Goal: Check status

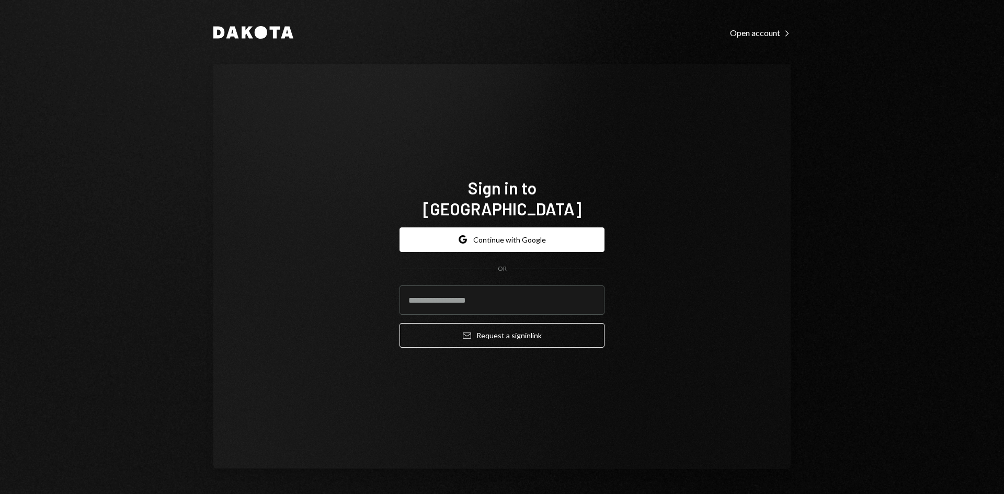
type input "**********"
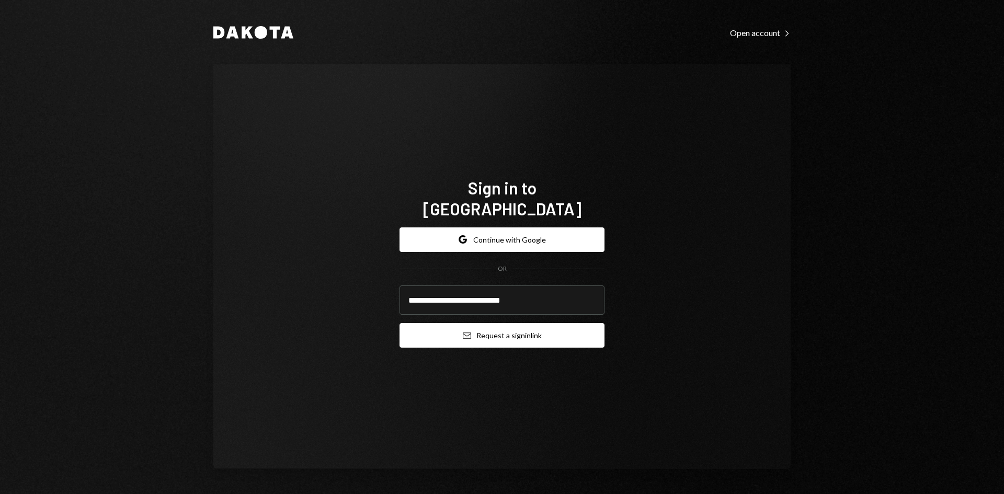
click at [483, 329] on button "Email Request a sign in link" at bounding box center [502, 335] width 205 height 25
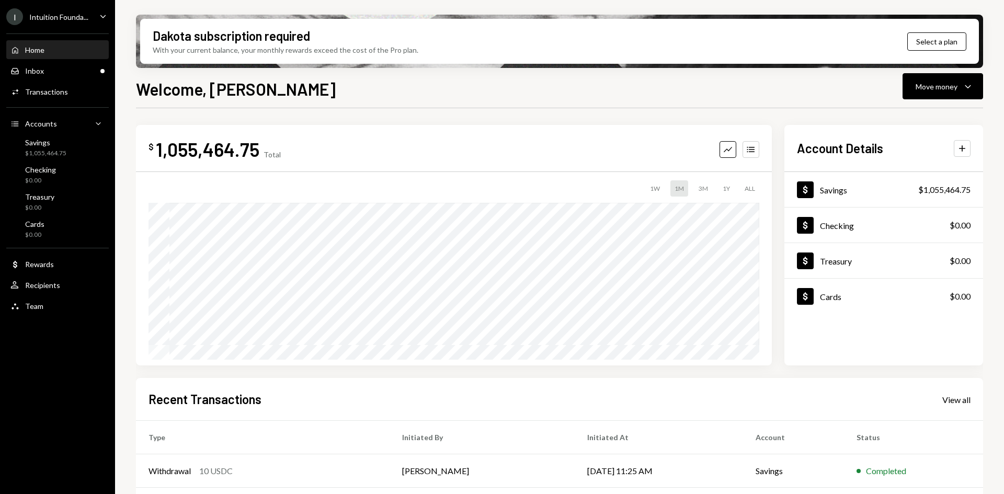
click at [80, 16] on div "Intuition Founda..." at bounding box center [58, 17] width 59 height 9
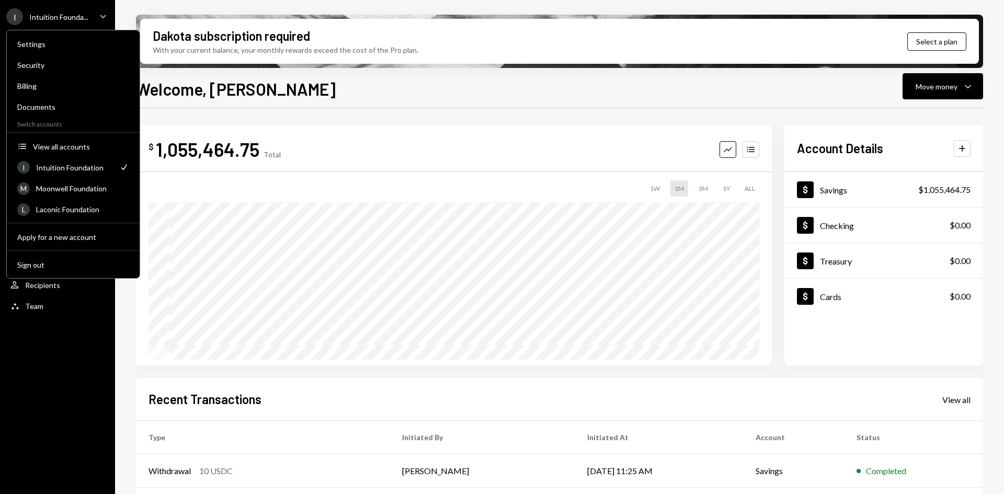
click at [315, 86] on div "Welcome, [PERSON_NAME] Move money Caret Down" at bounding box center [560, 87] width 848 height 23
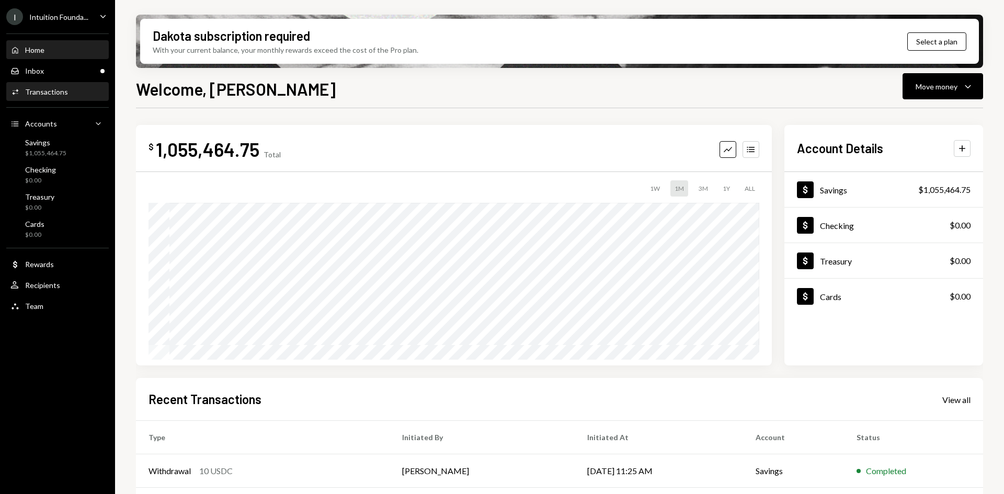
click at [41, 91] on div "Transactions" at bounding box center [46, 91] width 43 height 9
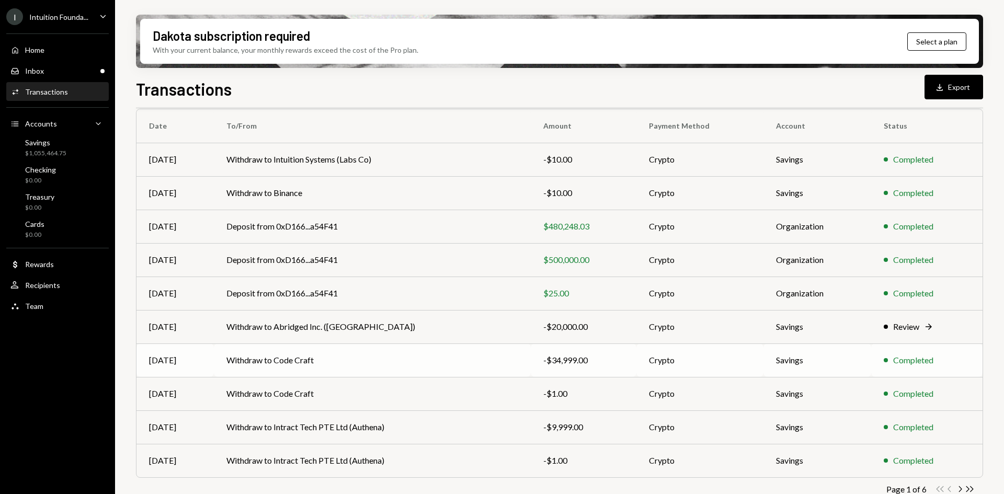
scroll to position [101, 0]
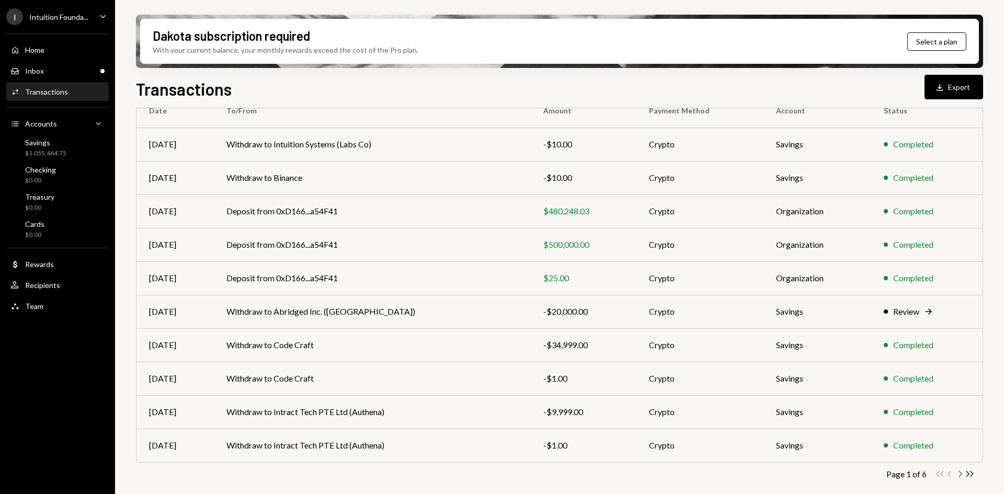
click at [963, 476] on icon "Chevron Right" at bounding box center [960, 474] width 10 height 10
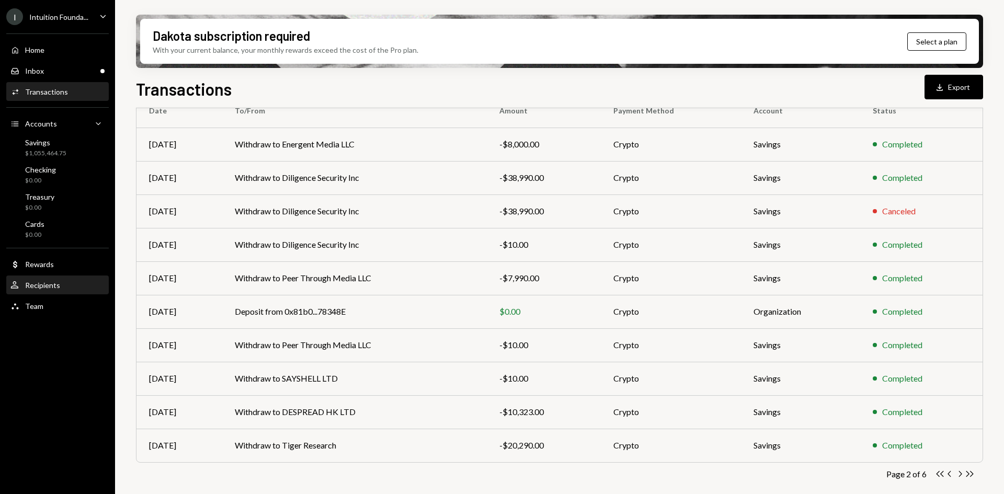
click at [49, 285] on div "Recipients" at bounding box center [42, 285] width 35 height 9
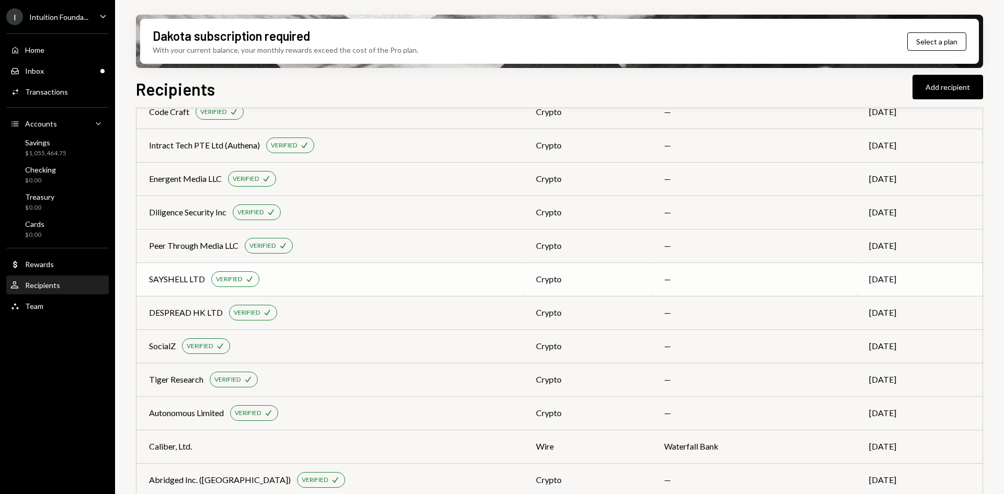
scroll to position [157, 0]
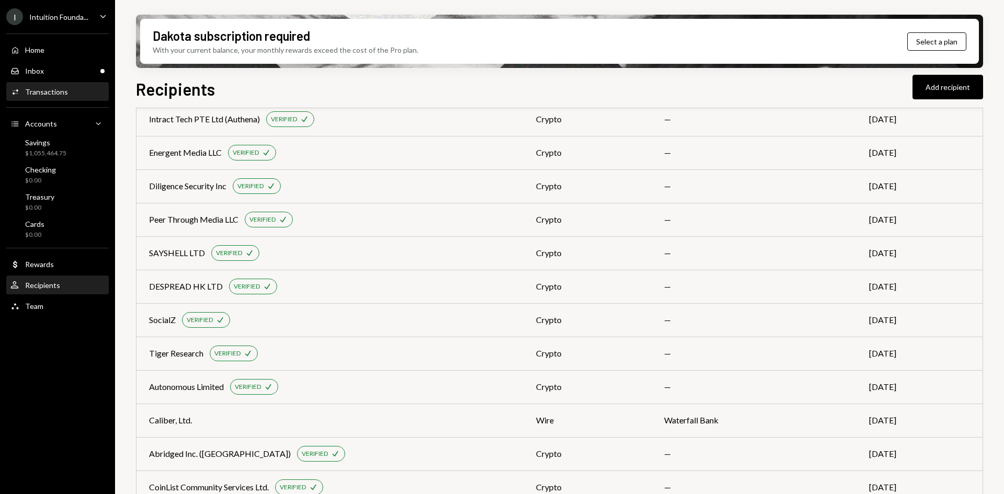
click at [46, 94] on div "Transactions" at bounding box center [46, 91] width 43 height 9
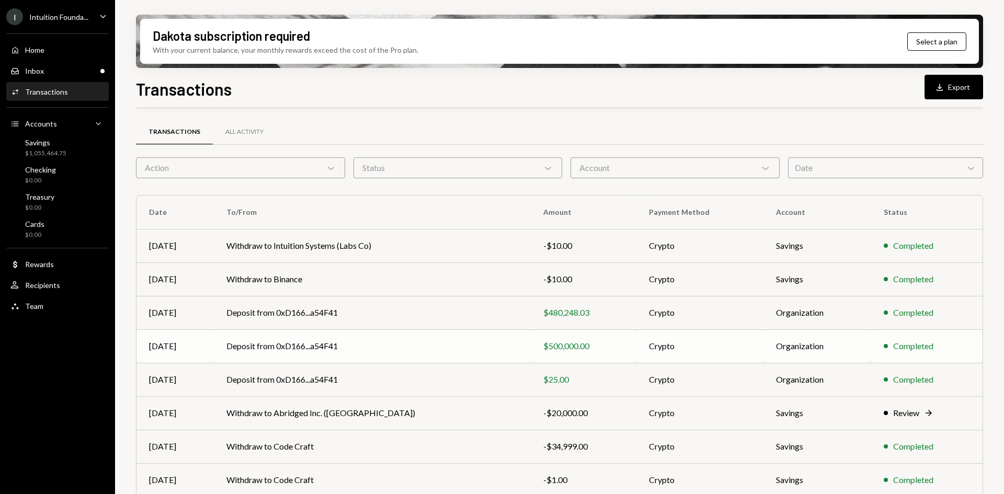
scroll to position [101, 0]
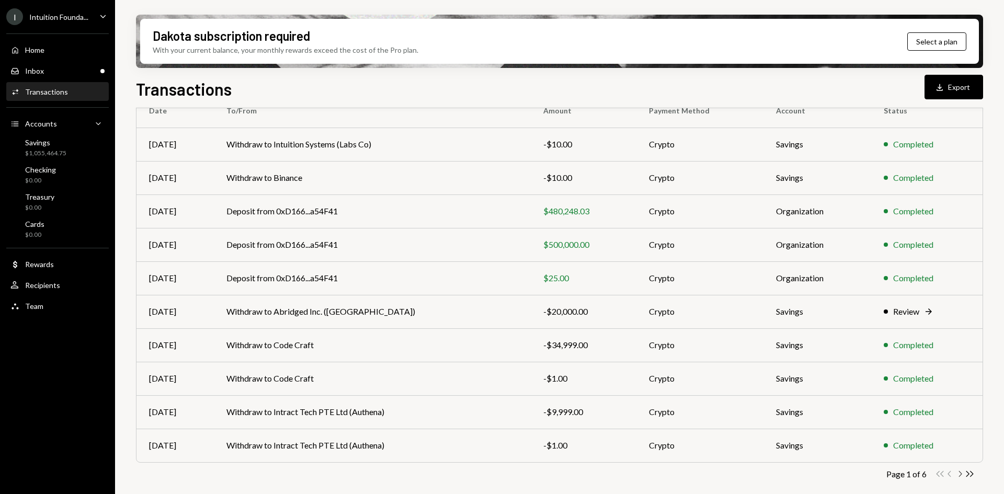
click at [961, 475] on icon "Chevron Right" at bounding box center [960, 474] width 10 height 10
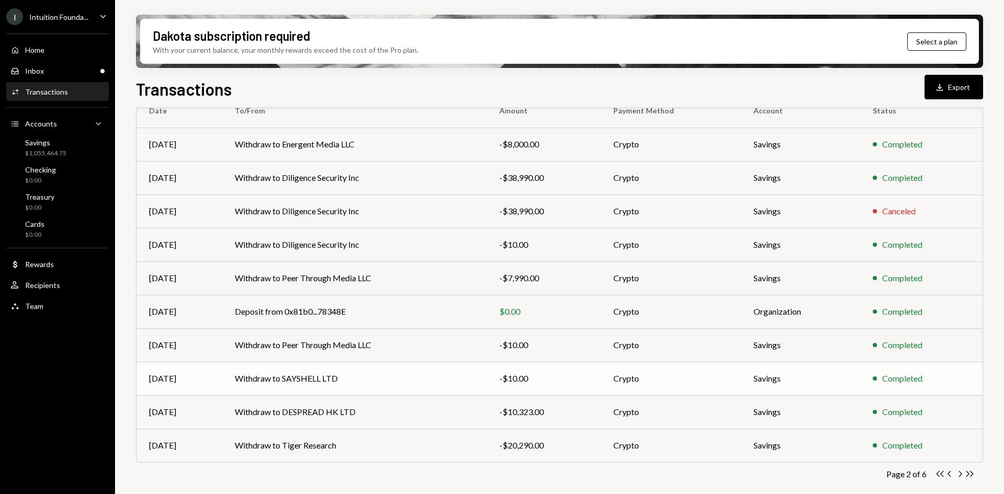
click at [299, 378] on td "Withdraw to SAYSHELL LTD" at bounding box center [354, 378] width 265 height 33
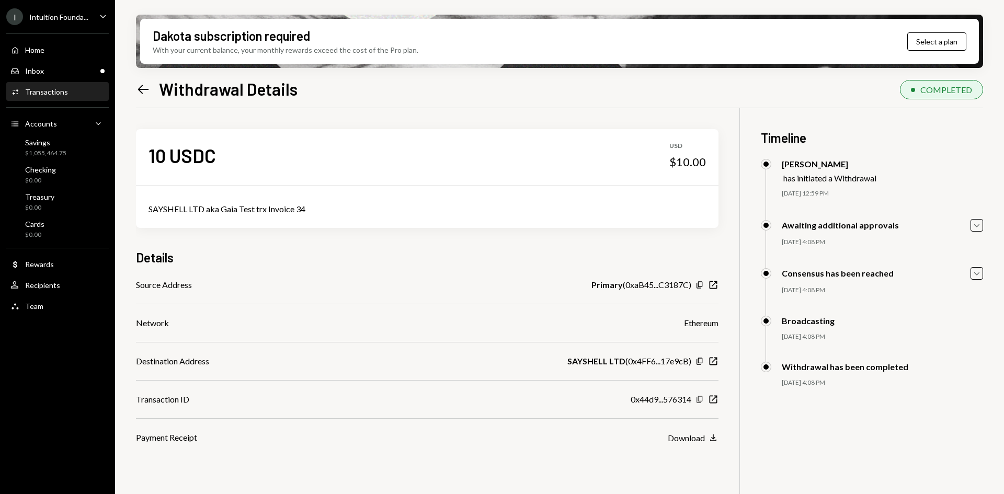
click at [699, 403] on icon "button" at bounding box center [700, 399] width 6 height 7
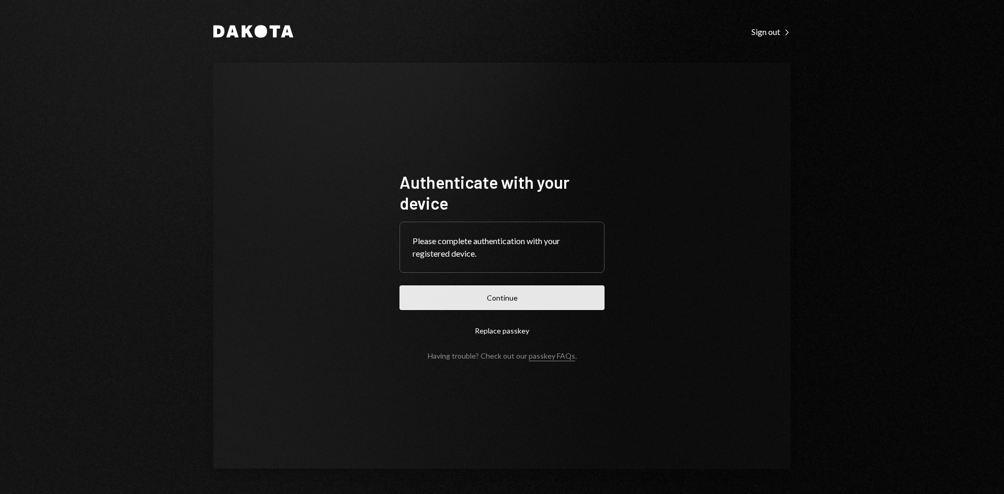
click at [549, 300] on button "Continue" at bounding box center [502, 298] width 205 height 25
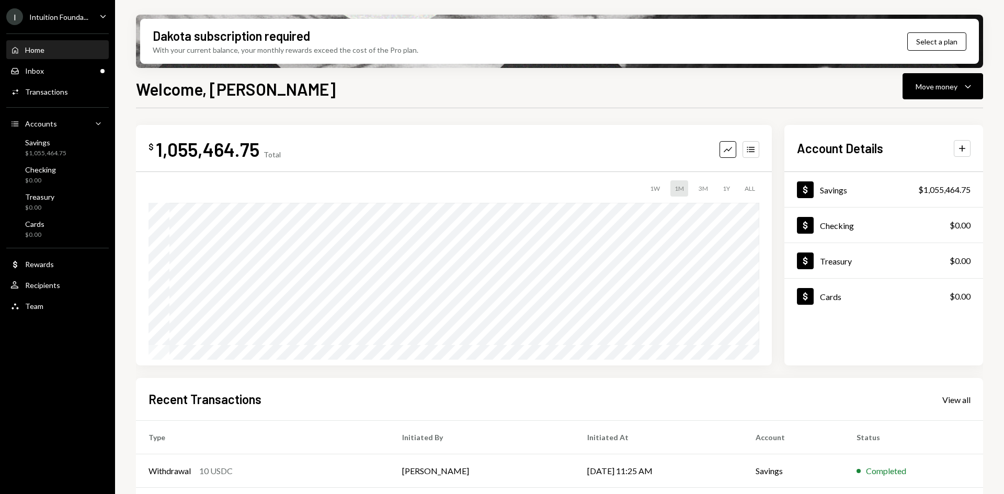
click at [76, 24] on div "I Intuition Founda..." at bounding box center [47, 16] width 82 height 17
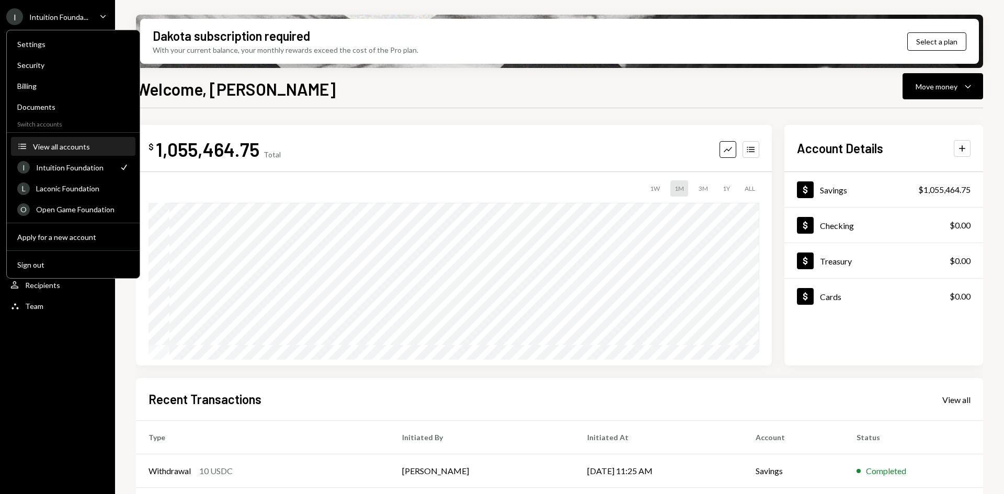
click at [77, 151] on div "View all accounts" at bounding box center [81, 146] width 96 height 9
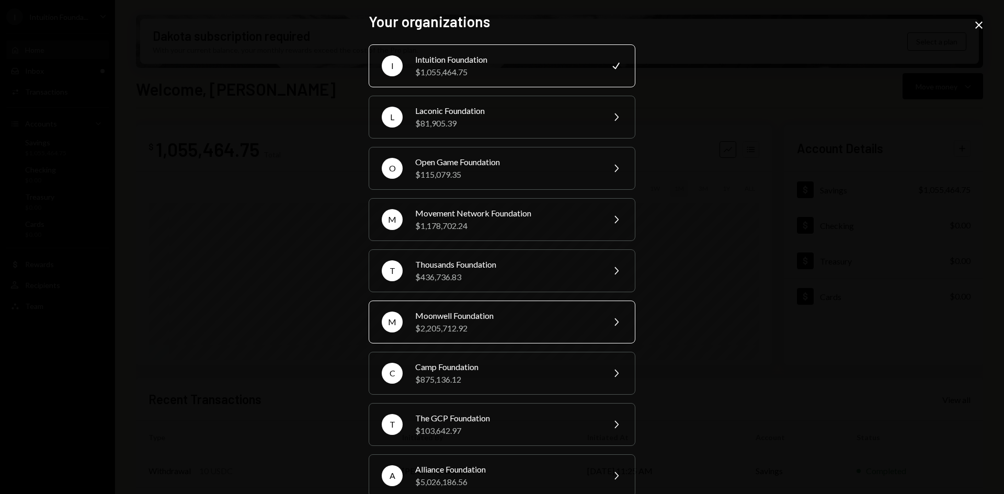
click at [502, 328] on div "$2,205,712.92" at bounding box center [506, 328] width 182 height 13
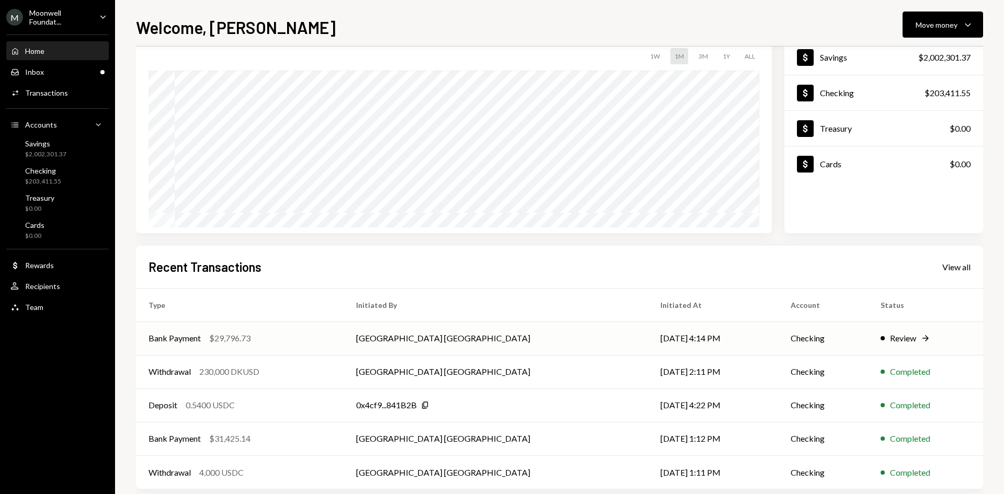
scroll to position [86, 0]
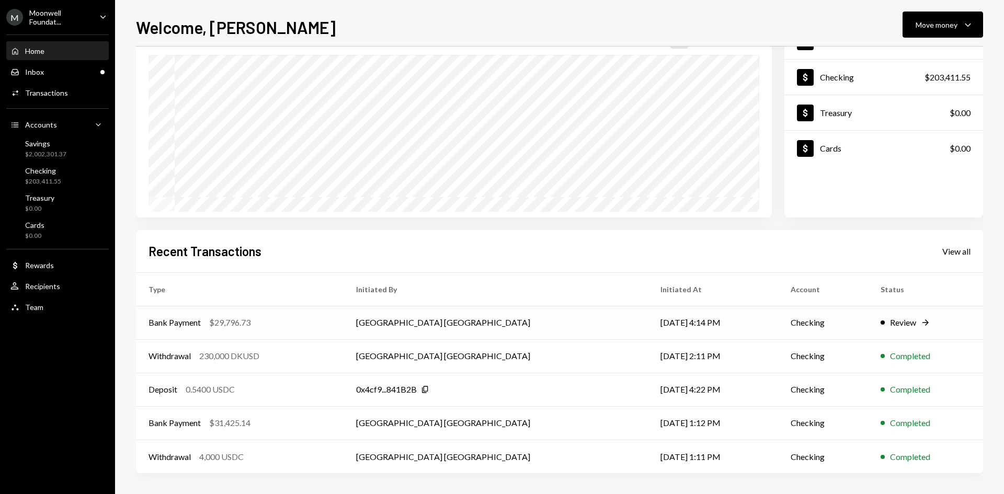
click at [413, 322] on td "Savannah Netherlands" at bounding box center [496, 322] width 304 height 33
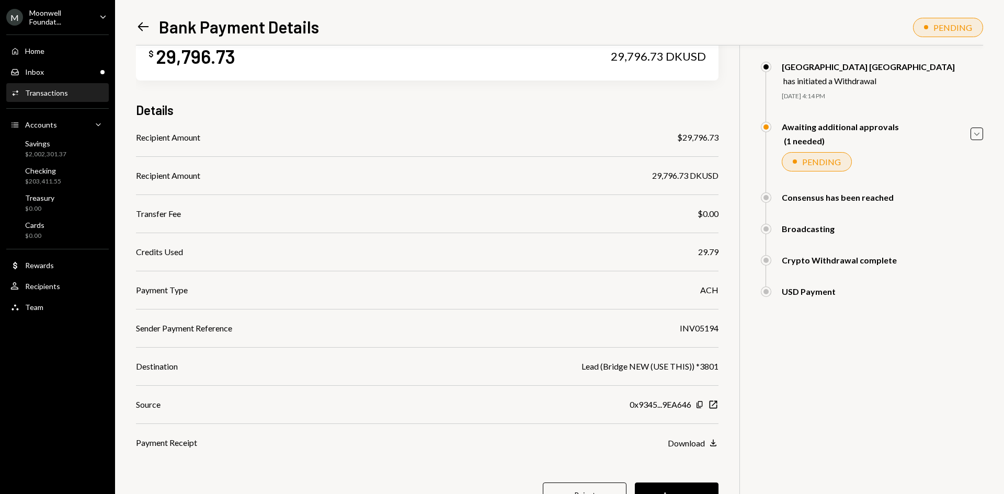
scroll to position [52, 0]
